Goal: Transaction & Acquisition: Purchase product/service

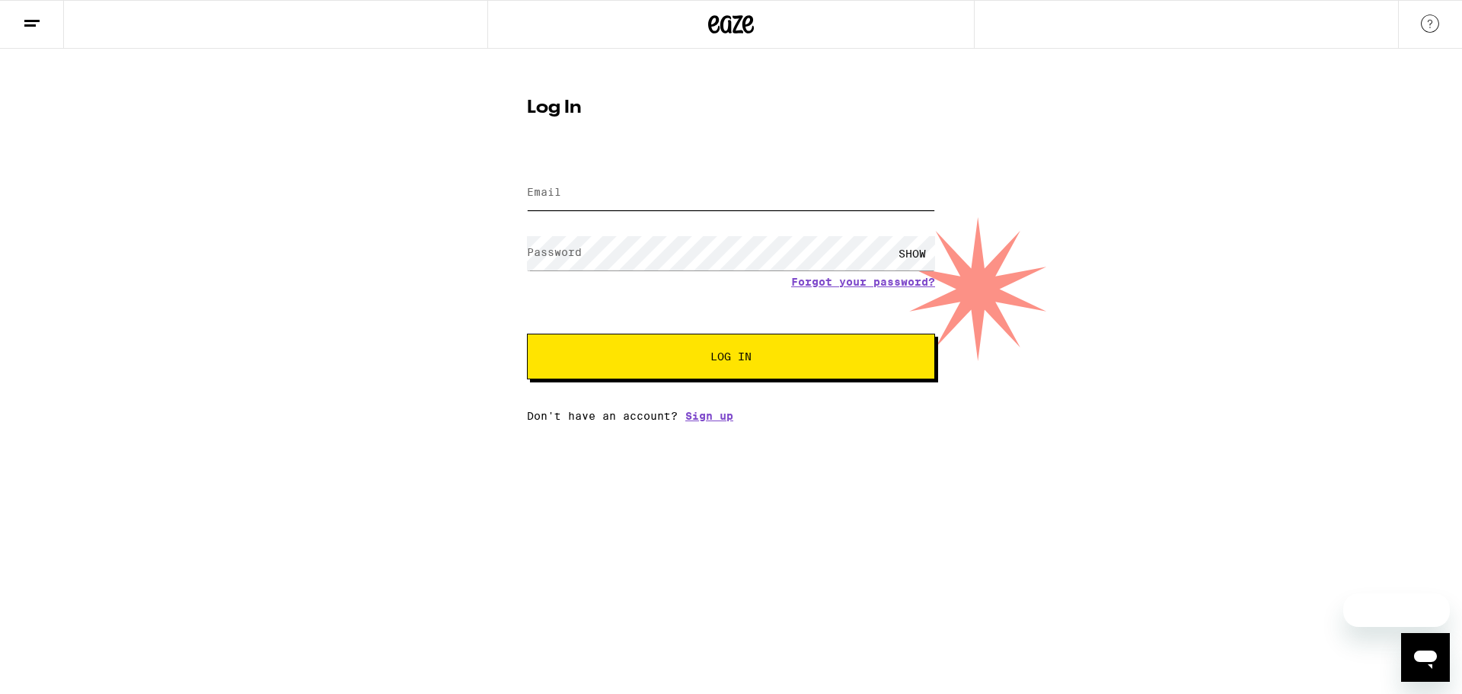
type input "[EMAIL_ADDRESS][DOMAIN_NAME]"
click at [724, 351] on span "Log In" at bounding box center [730, 356] width 41 height 11
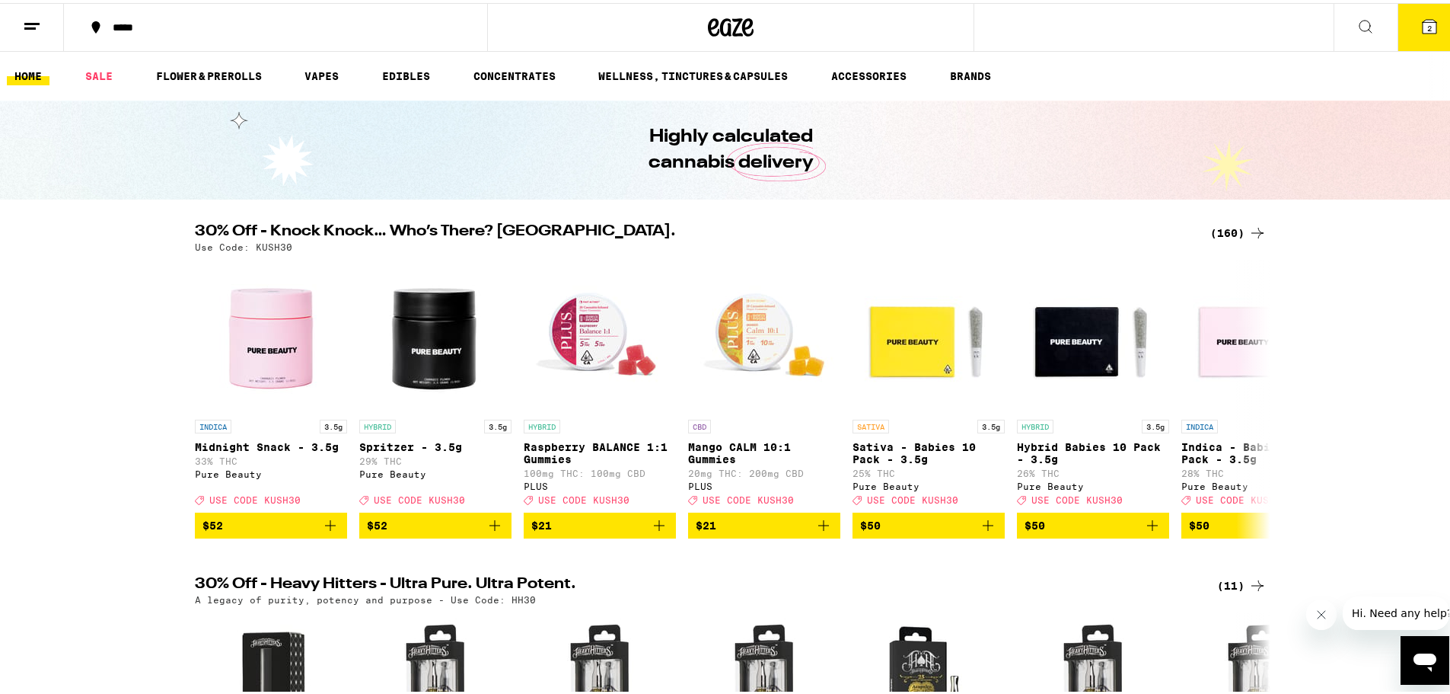
click at [1423, 25] on icon at bounding box center [1430, 24] width 14 height 14
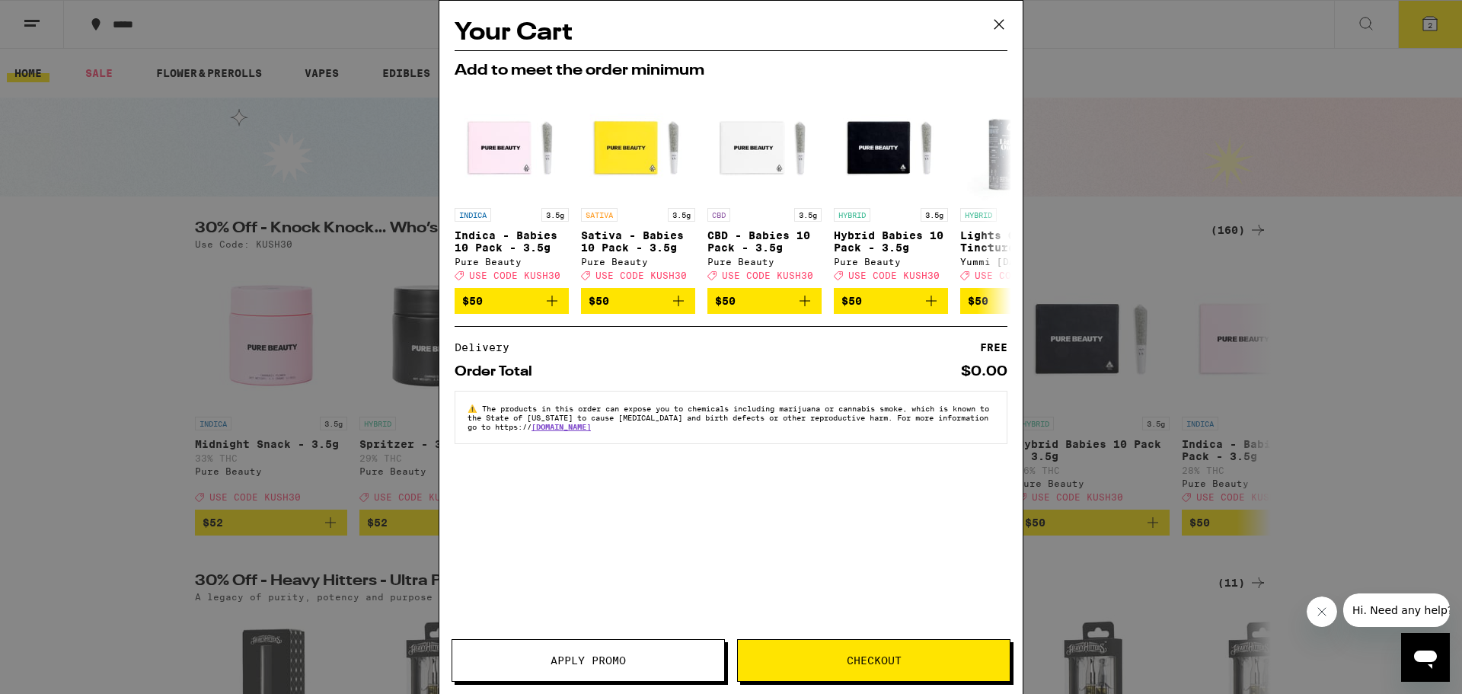
click at [999, 21] on icon at bounding box center [998, 24] width 23 height 23
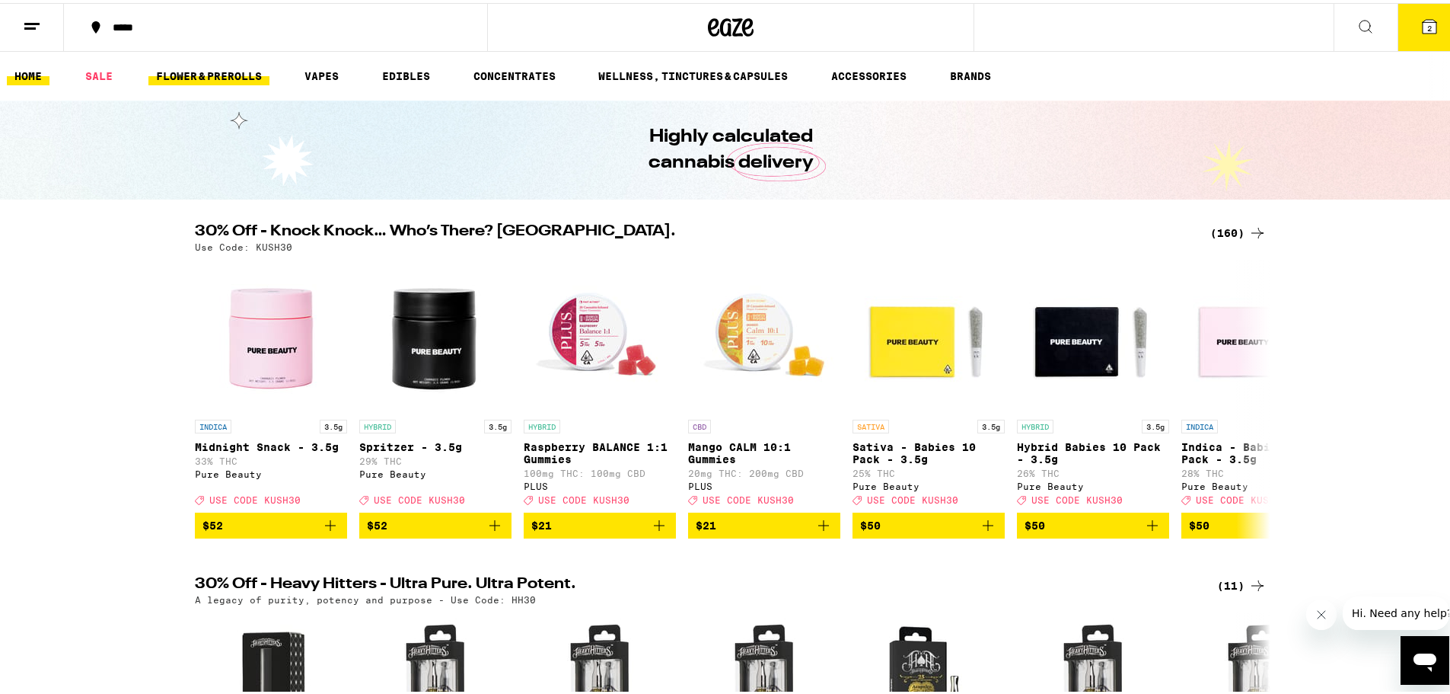
click at [193, 77] on link "FLOWER & PREROLLS" at bounding box center [208, 73] width 121 height 18
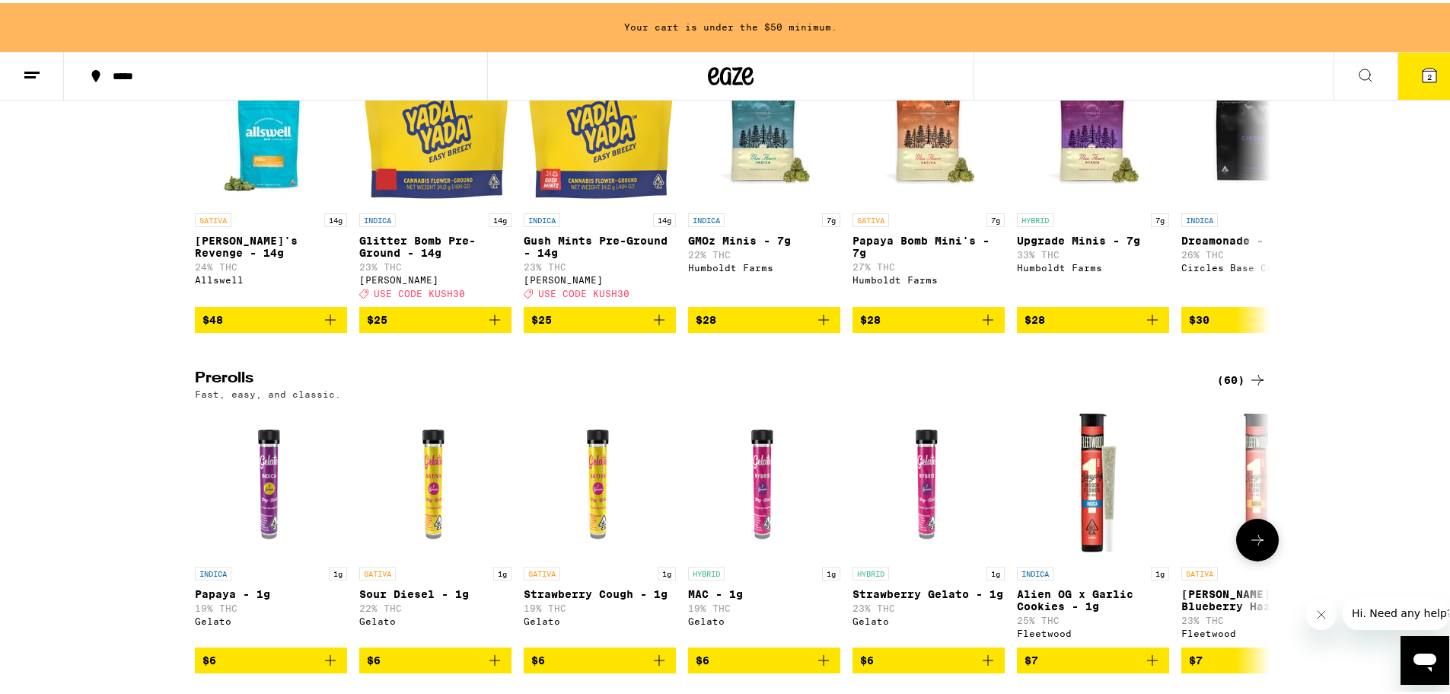
scroll to position [837, 0]
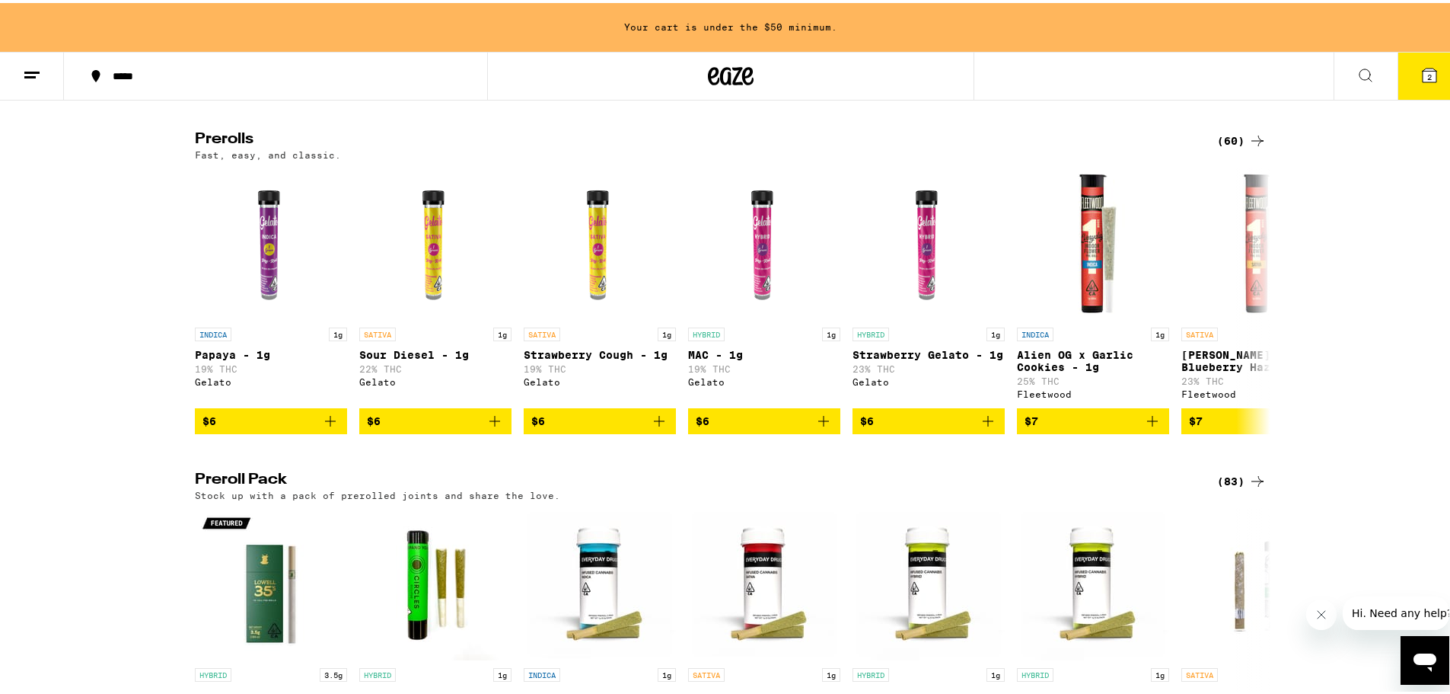
click at [1250, 487] on icon at bounding box center [1258, 478] width 18 height 18
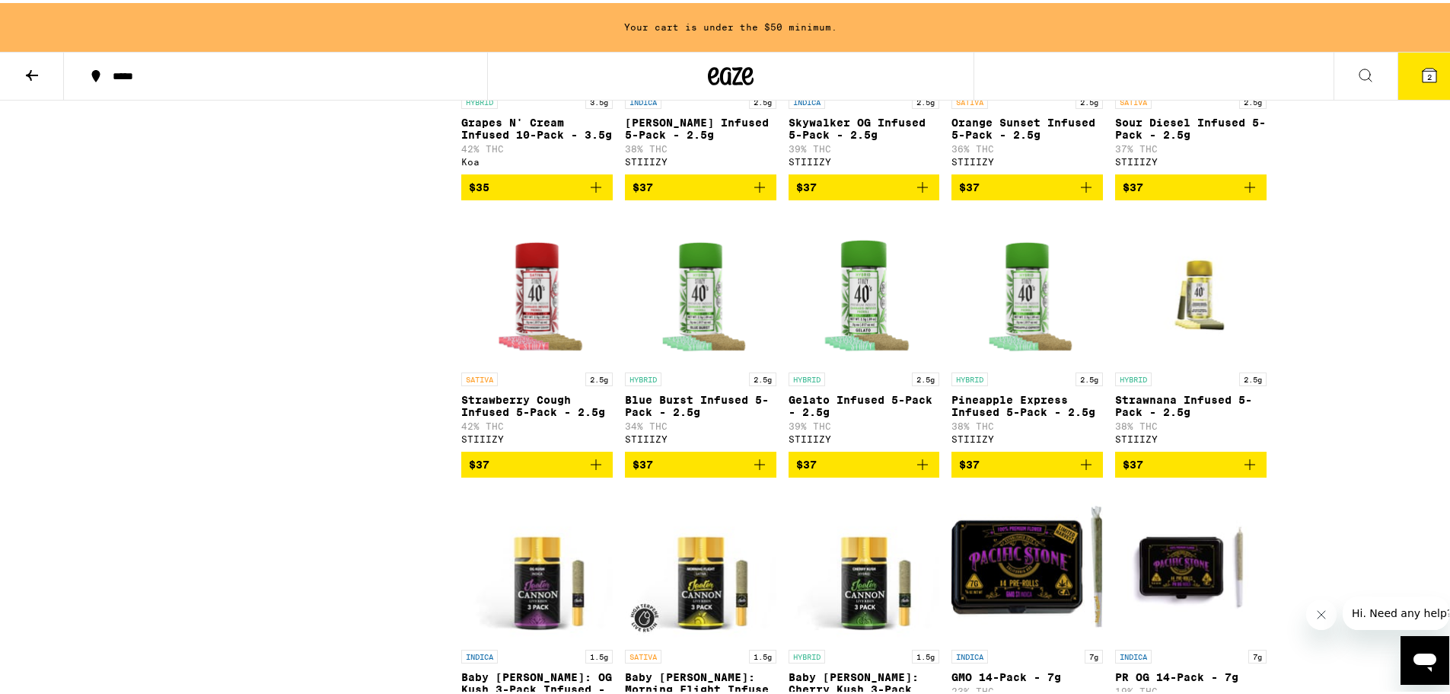
scroll to position [2284, 0]
